Goal: Information Seeking & Learning: Learn about a topic

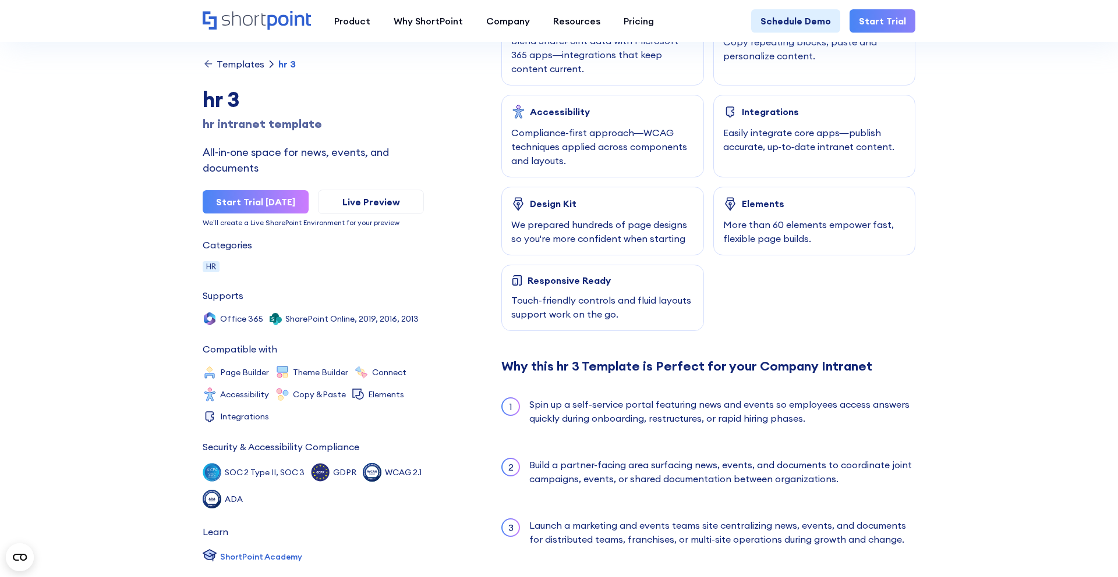
scroll to position [739, 0]
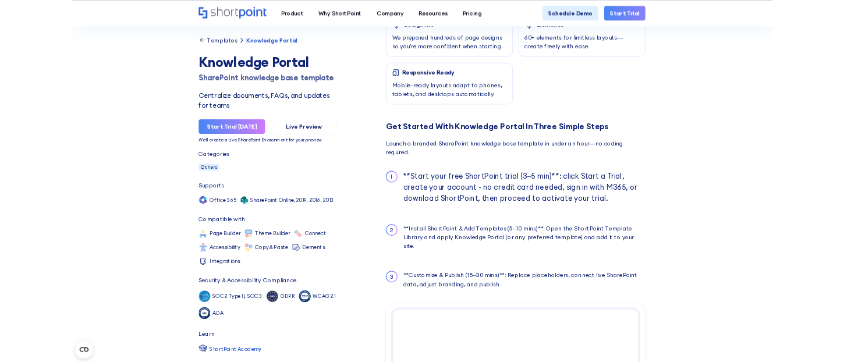
scroll to position [912, 0]
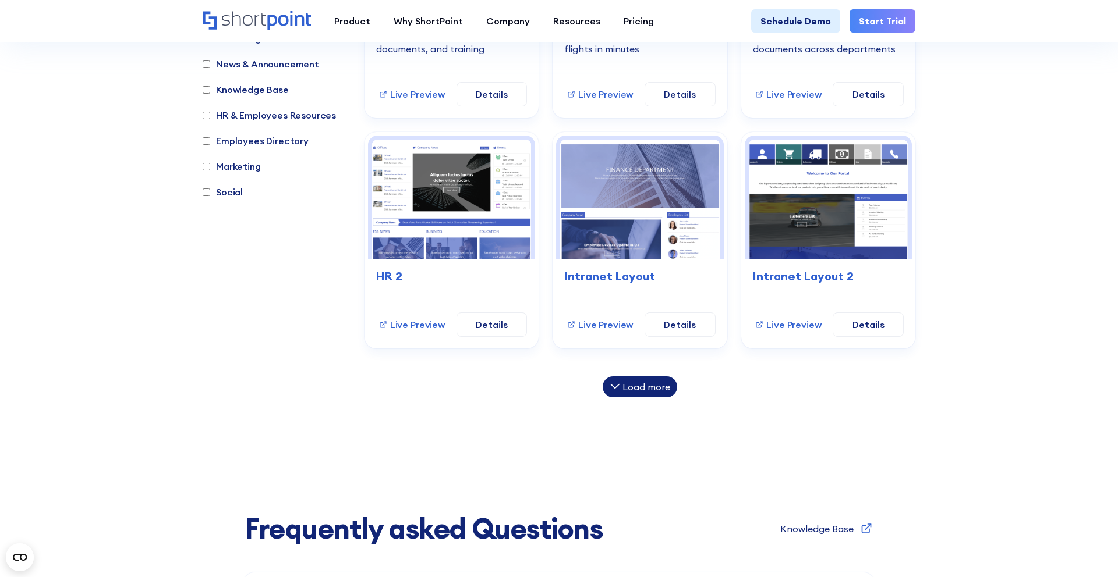
scroll to position [799, 0]
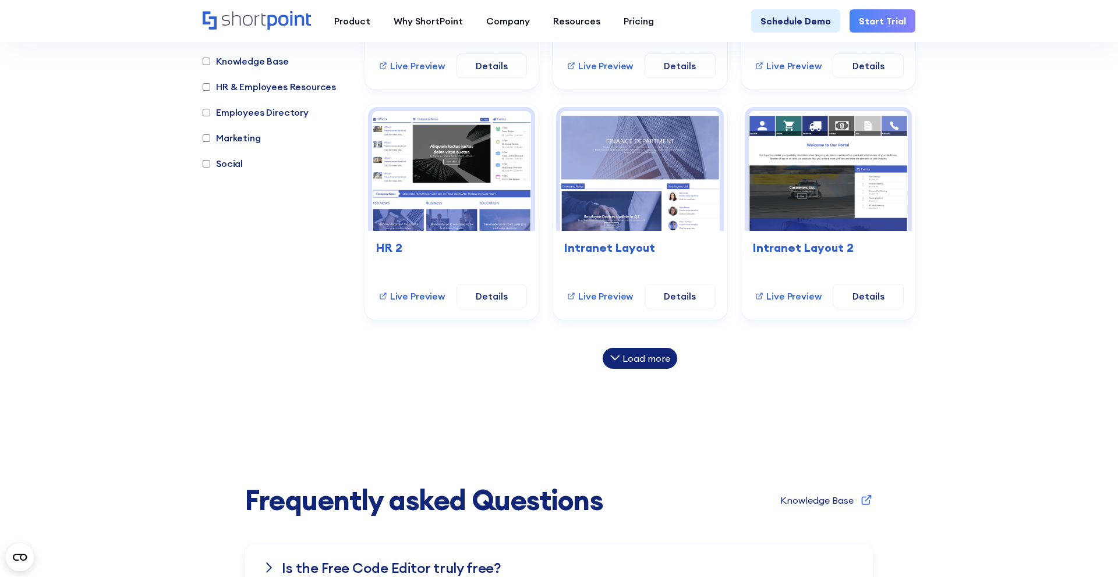
click at [639, 361] on div "Load more" at bounding box center [646, 358] width 48 height 9
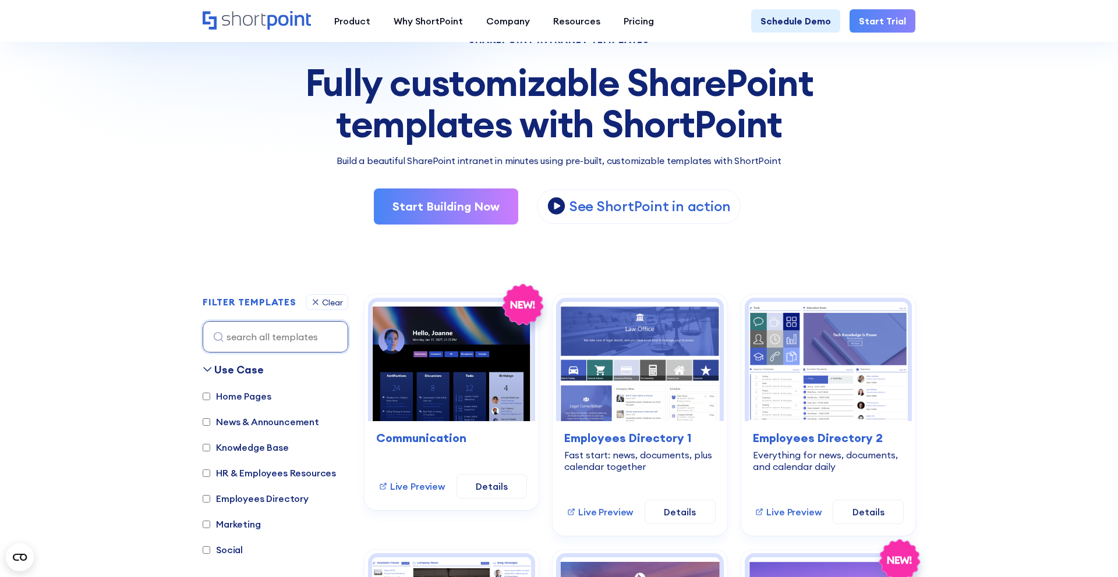
scroll to position [0, 0]
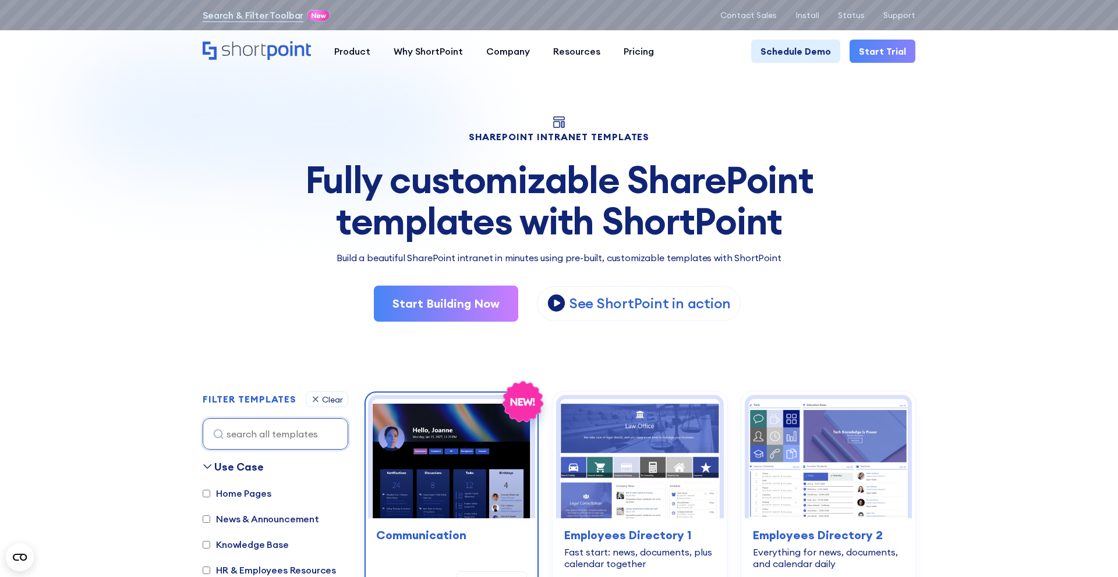
click at [438, 438] on img at bounding box center [451, 458] width 159 height 119
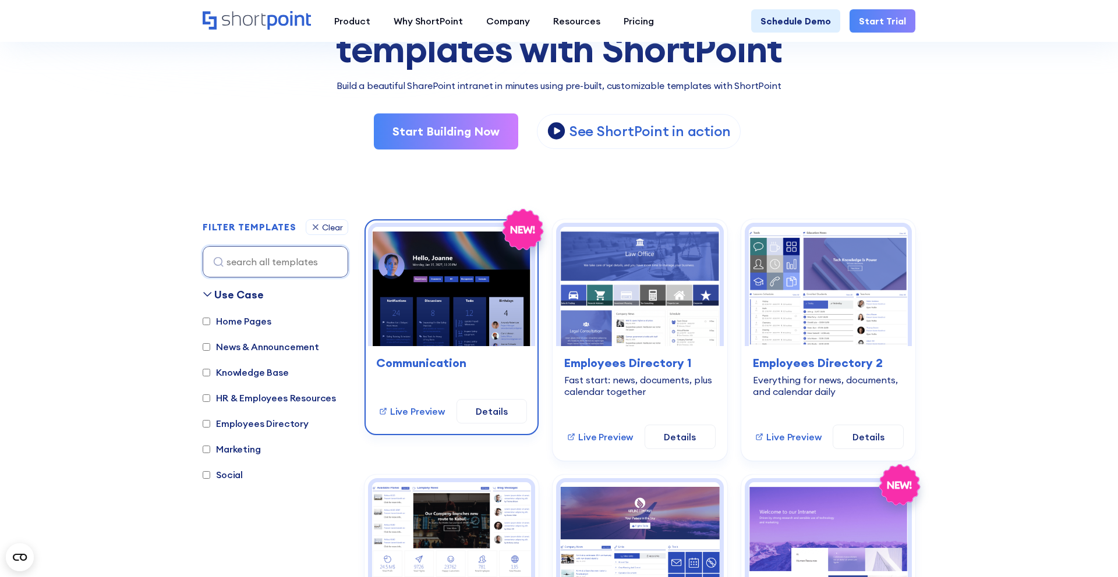
scroll to position [178, 0]
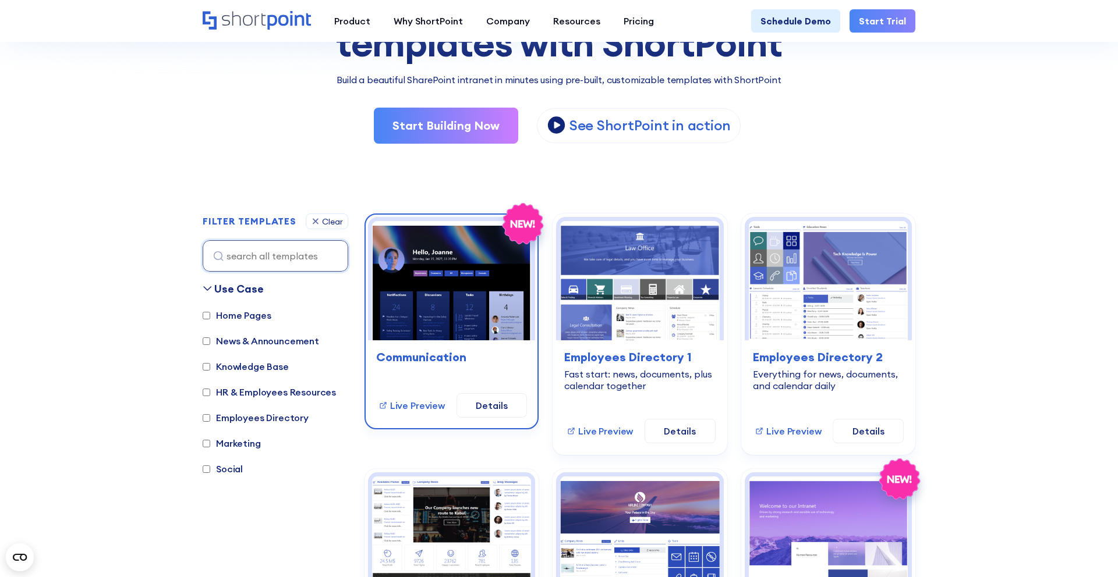
click at [473, 325] on img at bounding box center [451, 280] width 159 height 119
click at [484, 409] on link "Details" at bounding box center [491, 405] width 71 height 24
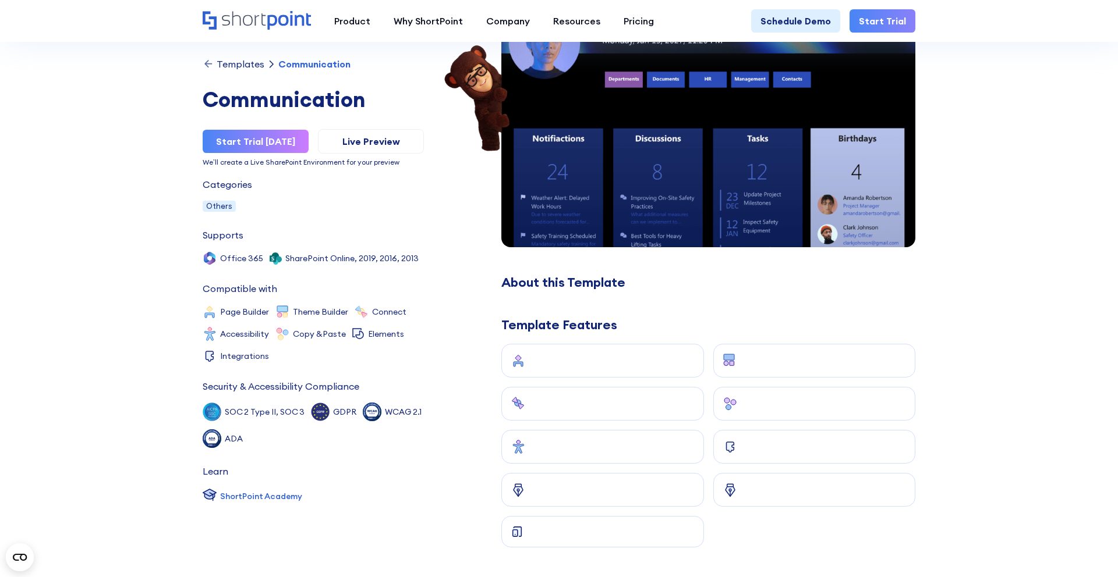
scroll to position [155, 0]
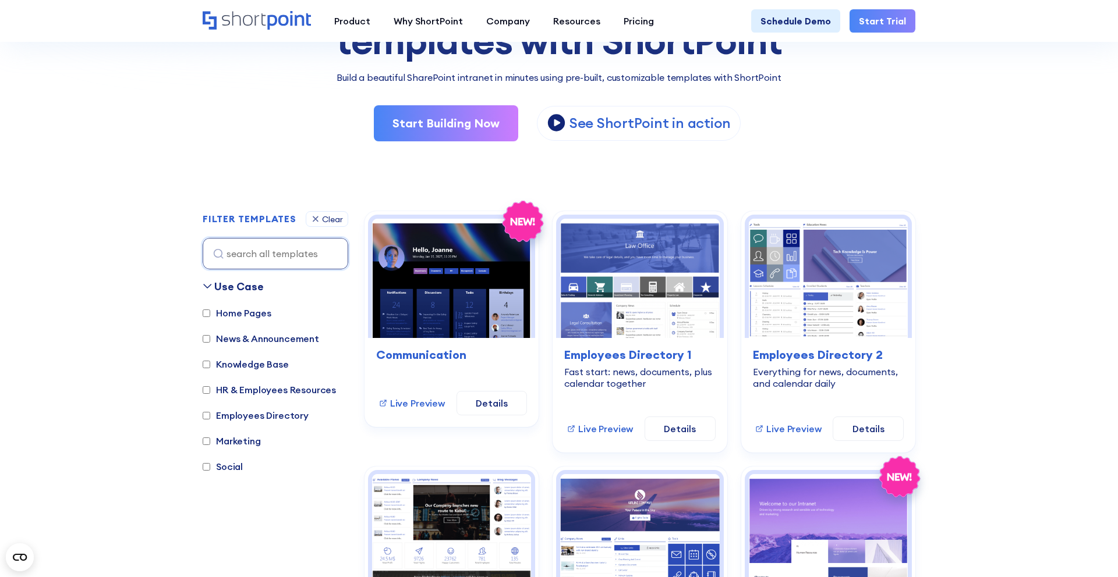
scroll to position [261, 0]
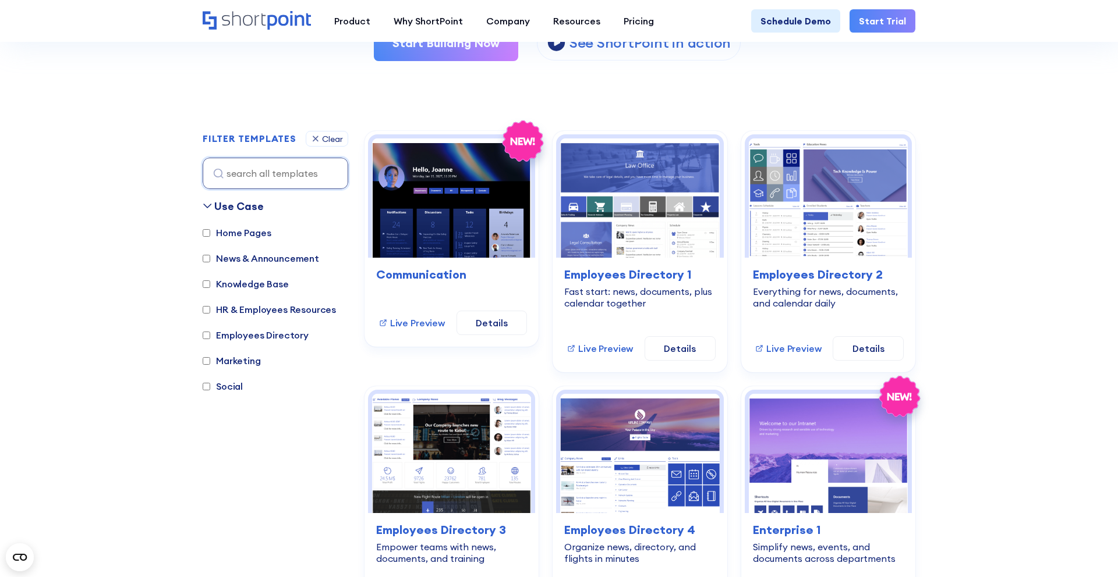
click at [1012, 265] on section "SHAREPOINT INTRANET TEMPLATES Fully customizable SharePoint templates with Shor…" at bounding box center [559, 335] width 1118 height 1145
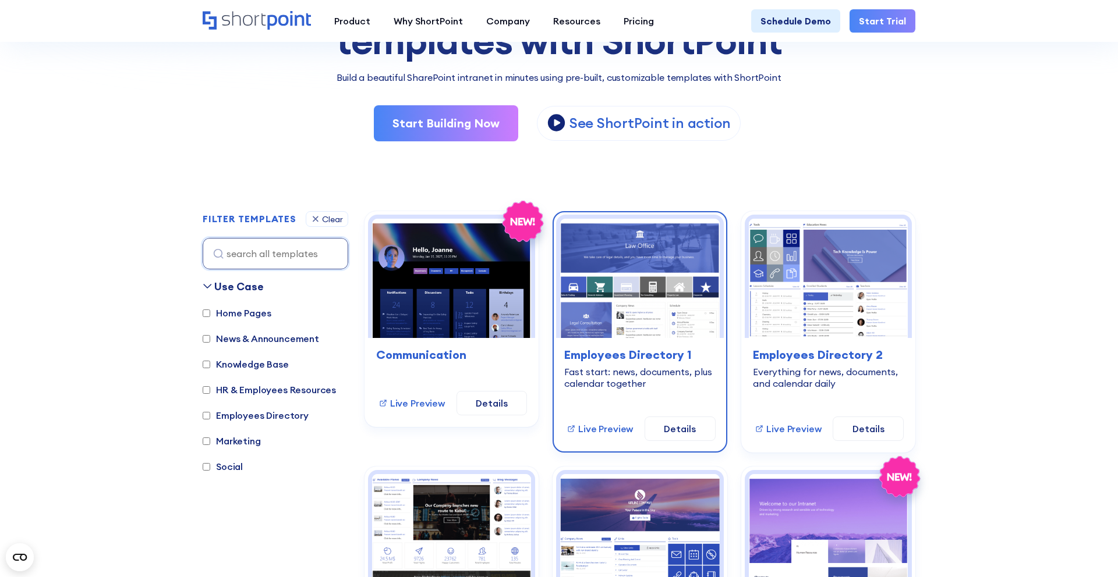
scroll to position [182, 0]
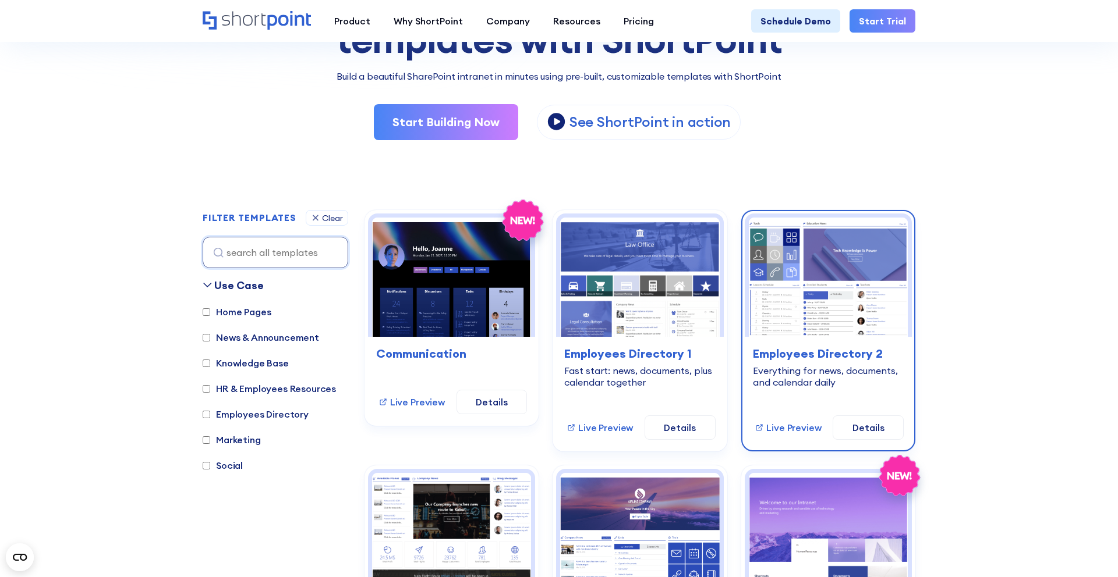
click at [789, 311] on img at bounding box center [828, 277] width 159 height 119
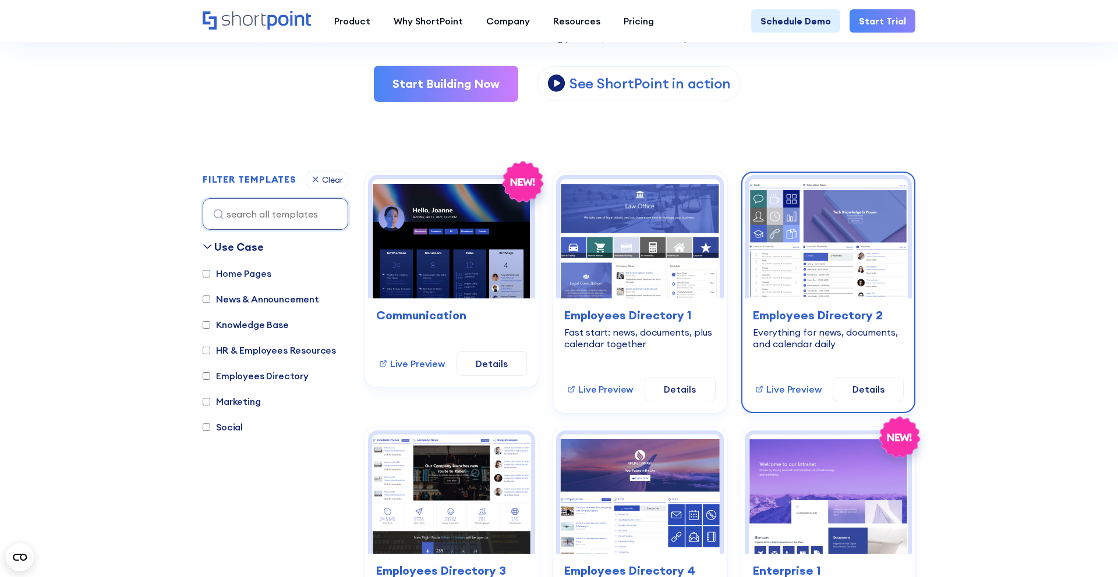
scroll to position [222, 0]
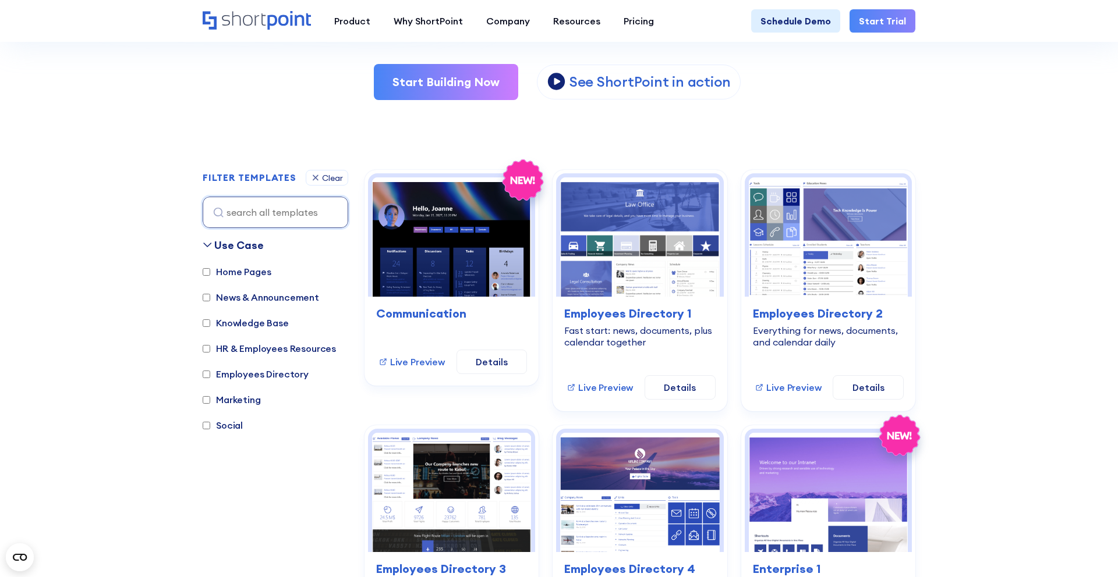
click at [213, 271] on label "Home Pages" at bounding box center [237, 272] width 68 height 14
click at [210, 271] on input "Home Pages" at bounding box center [207, 272] width 8 height 8
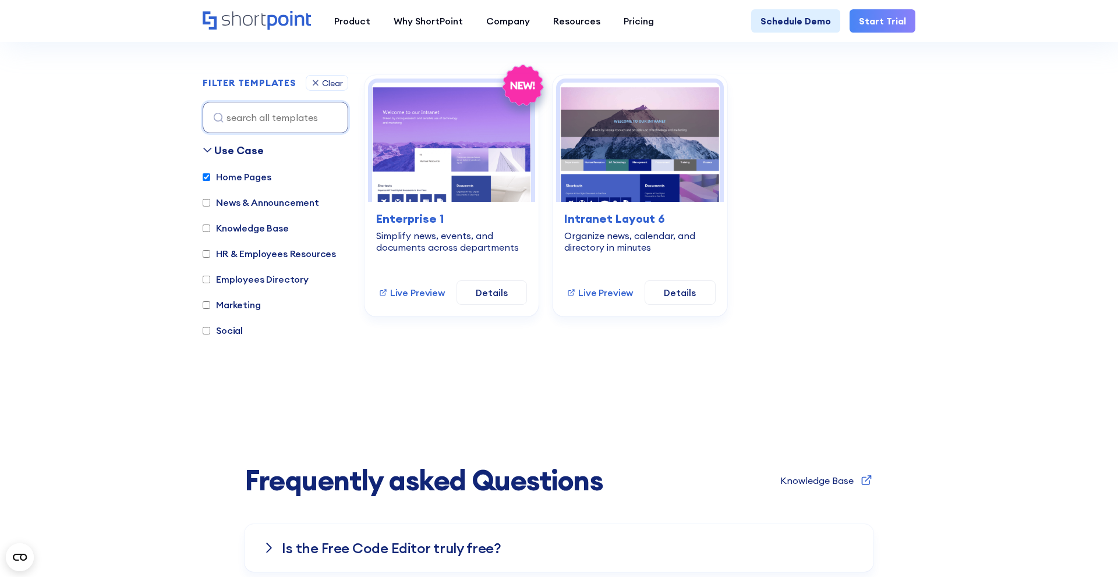
scroll to position [334, 0]
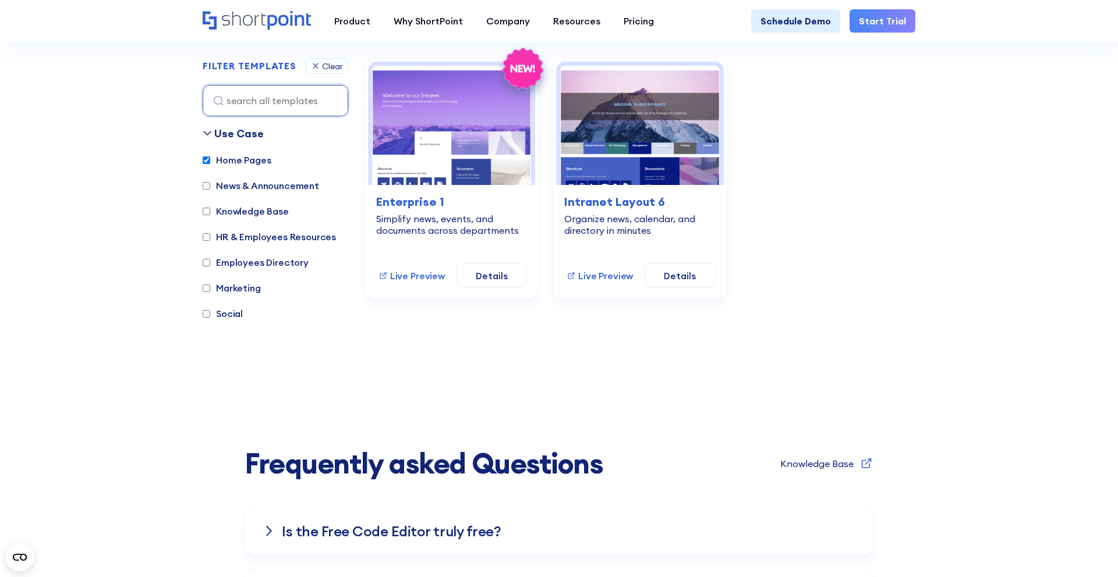
click at [208, 160] on input "Home Pages" at bounding box center [207, 161] width 8 height 8
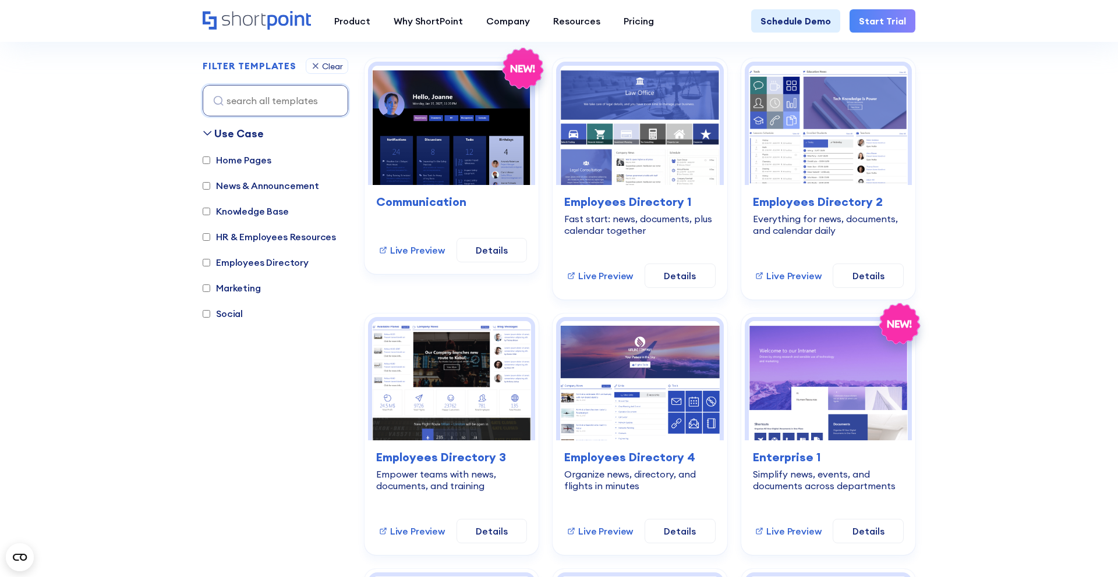
click at [208, 160] on input "Home Pages" at bounding box center [207, 161] width 8 height 8
checkbox input "true"
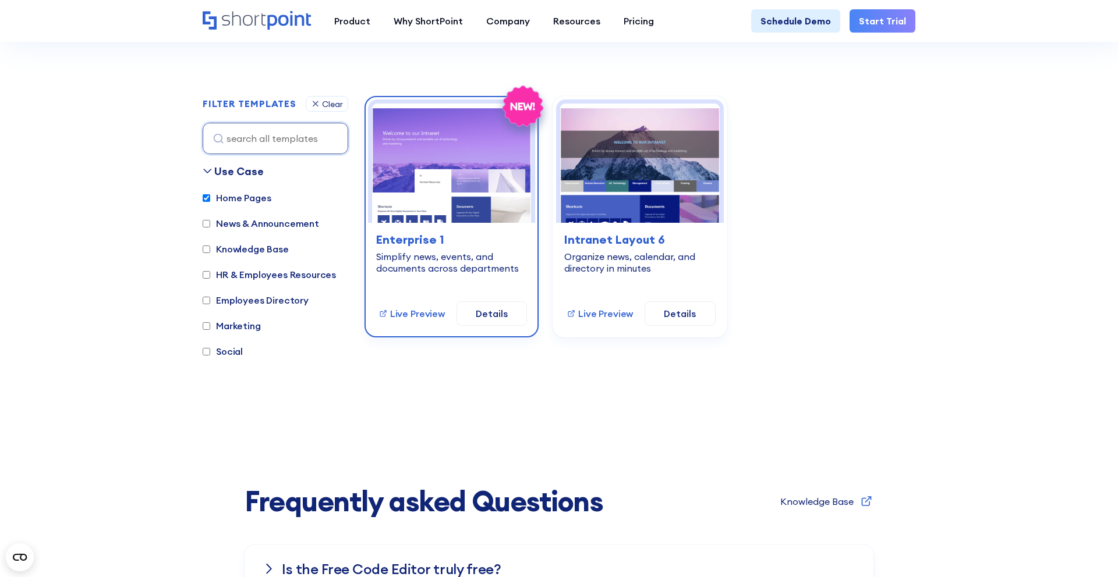
scroll to position [298, 0]
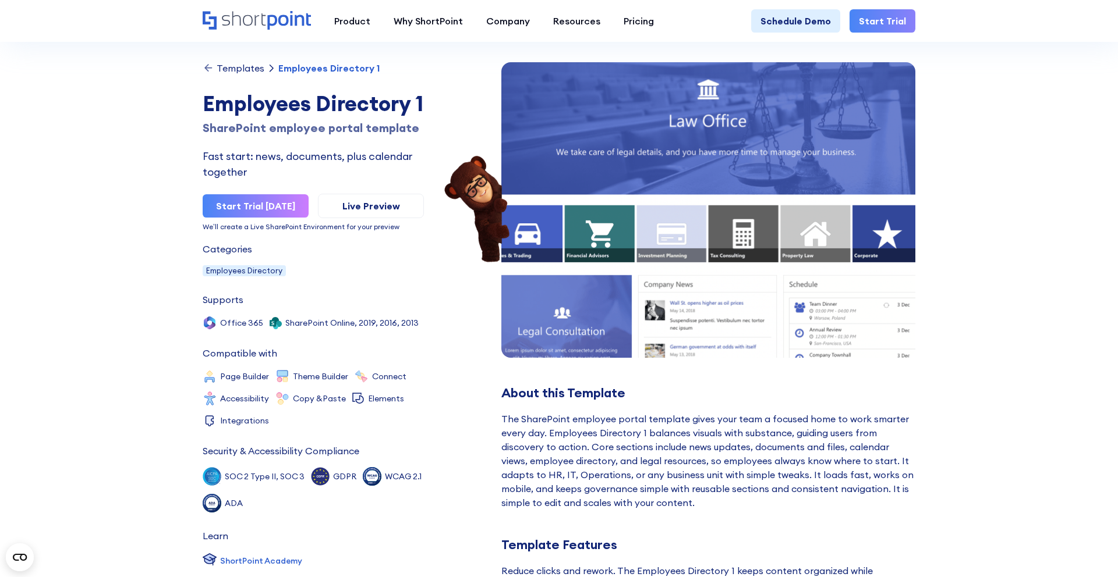
scroll to position [55, 0]
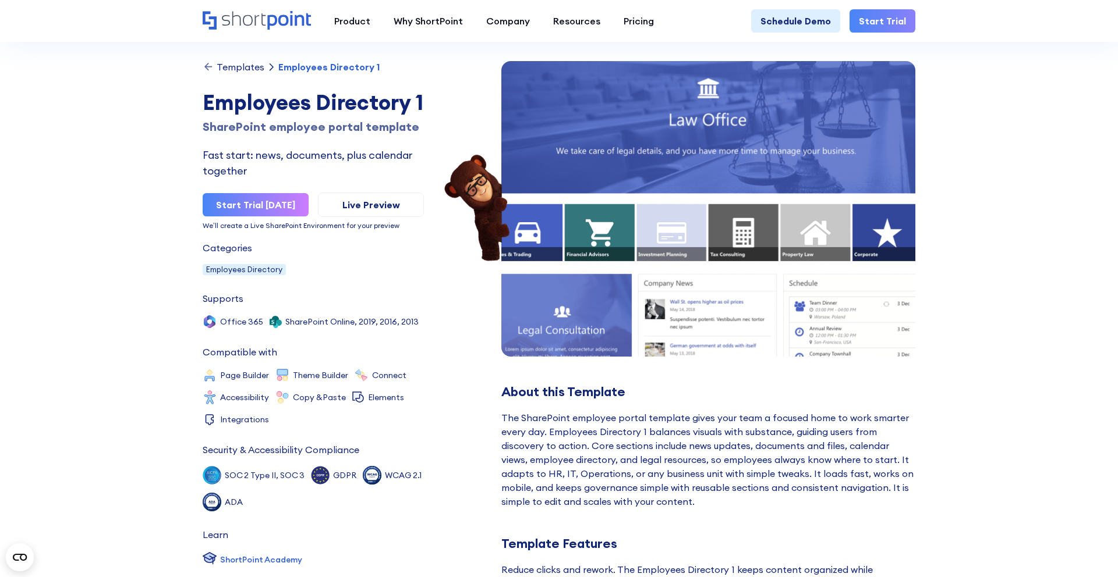
click at [204, 70] on icon at bounding box center [209, 67] width 12 height 12
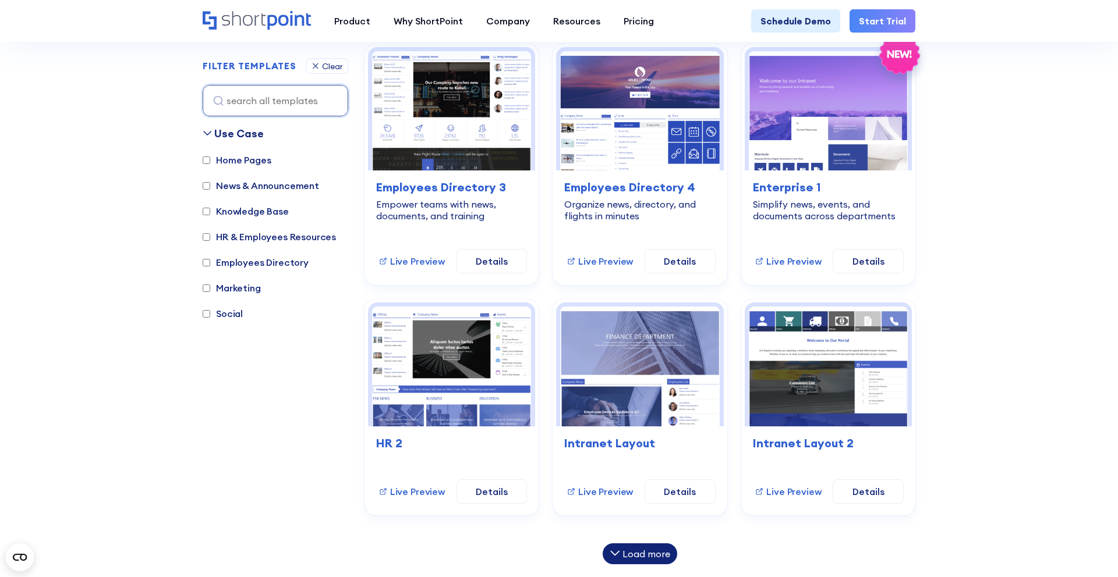
scroll to position [608, 0]
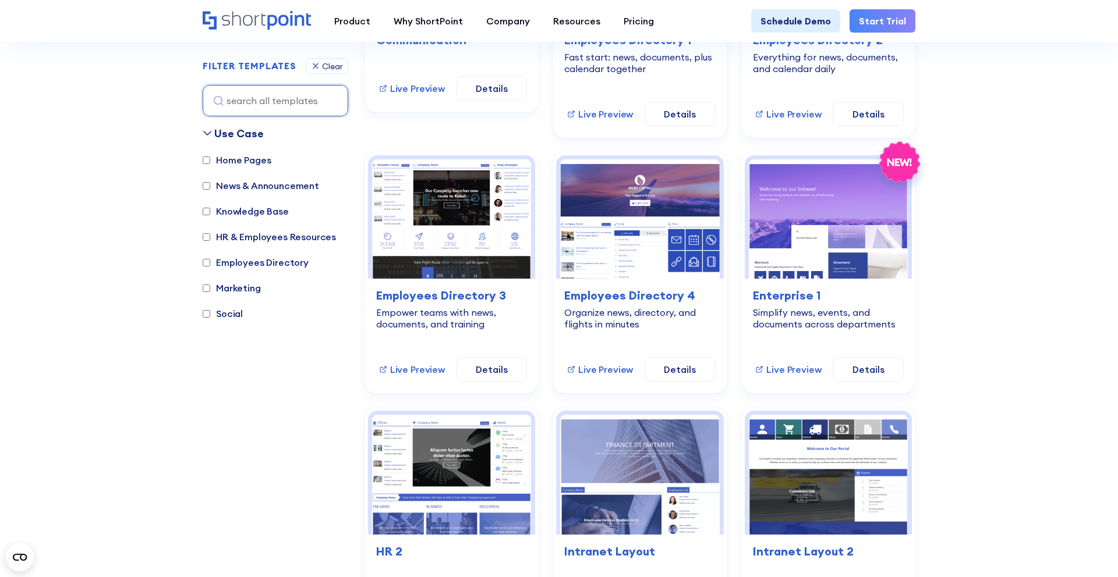
click at [233, 314] on label "Social" at bounding box center [223, 314] width 40 height 14
click at [210, 314] on input "Social" at bounding box center [207, 314] width 8 height 8
checkbox input "true"
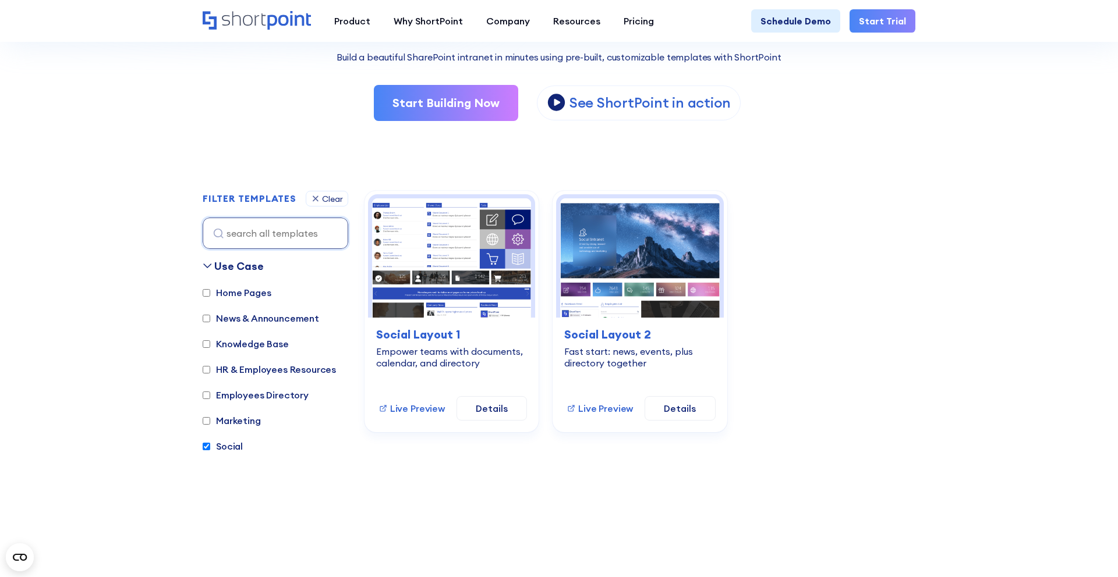
scroll to position [203, 0]
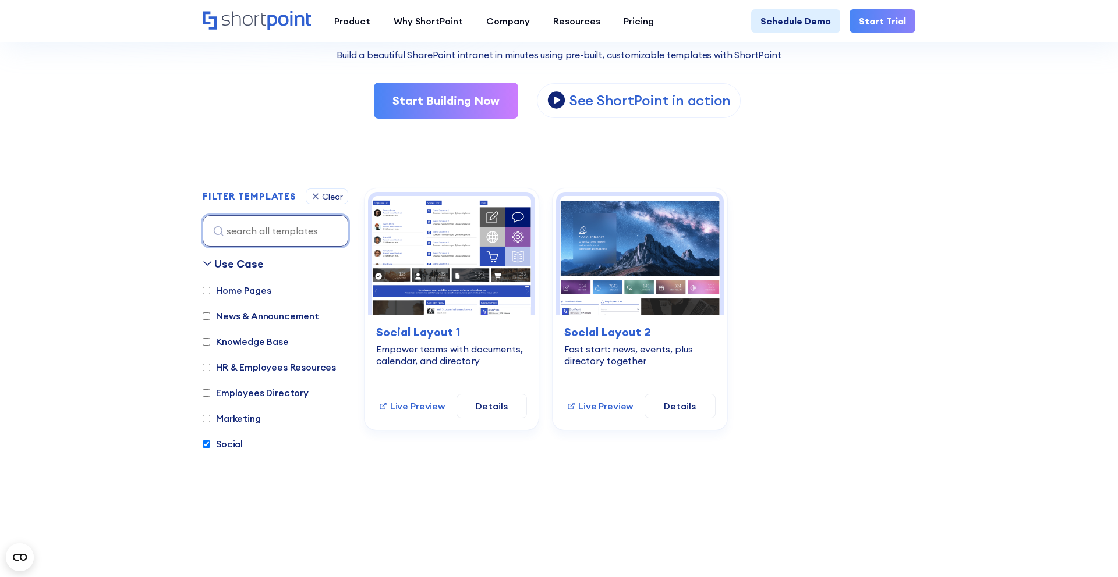
click at [222, 236] on input at bounding box center [276, 230] width 146 height 31
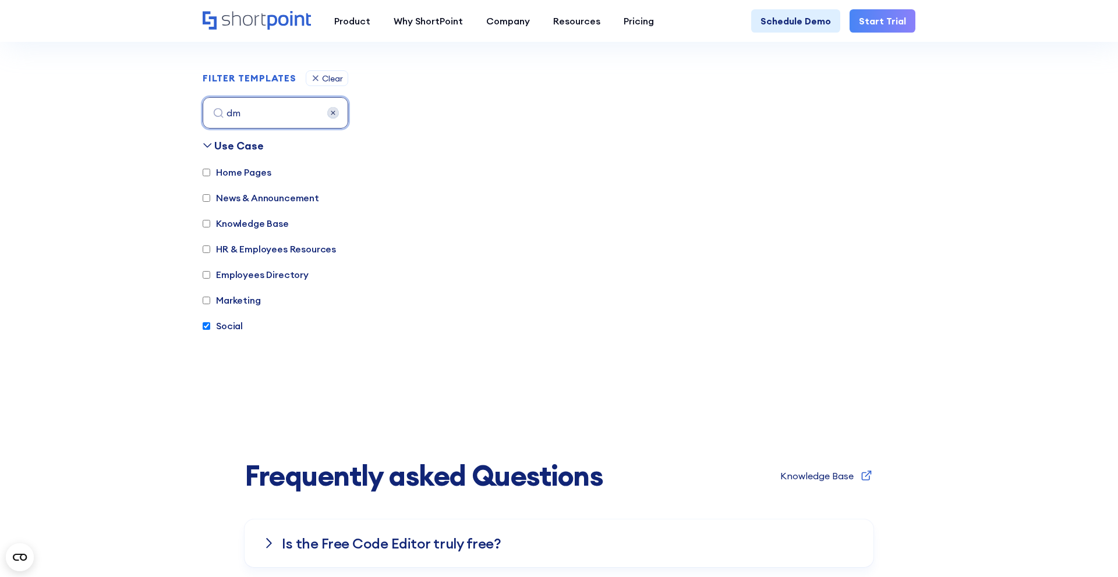
scroll to position [334, 0]
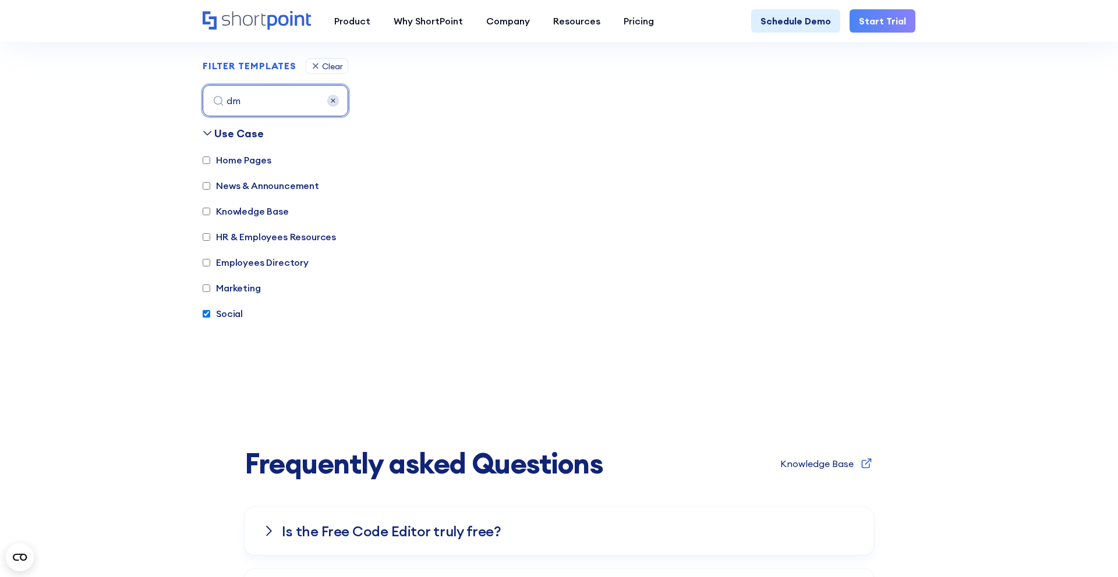
type input "d"
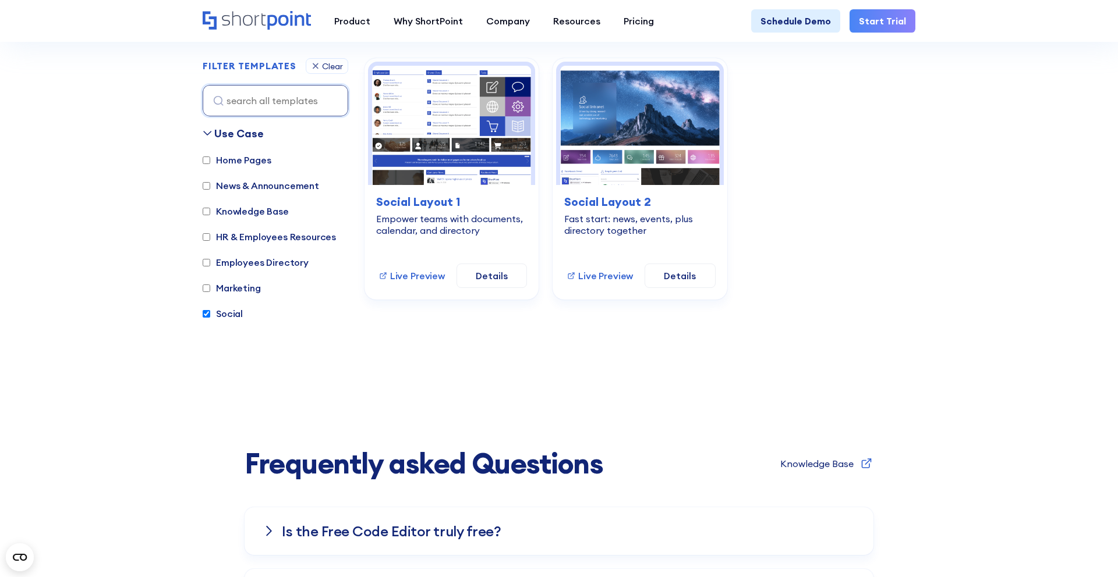
click at [204, 311] on input "Social" at bounding box center [207, 314] width 8 height 8
checkbox input "false"
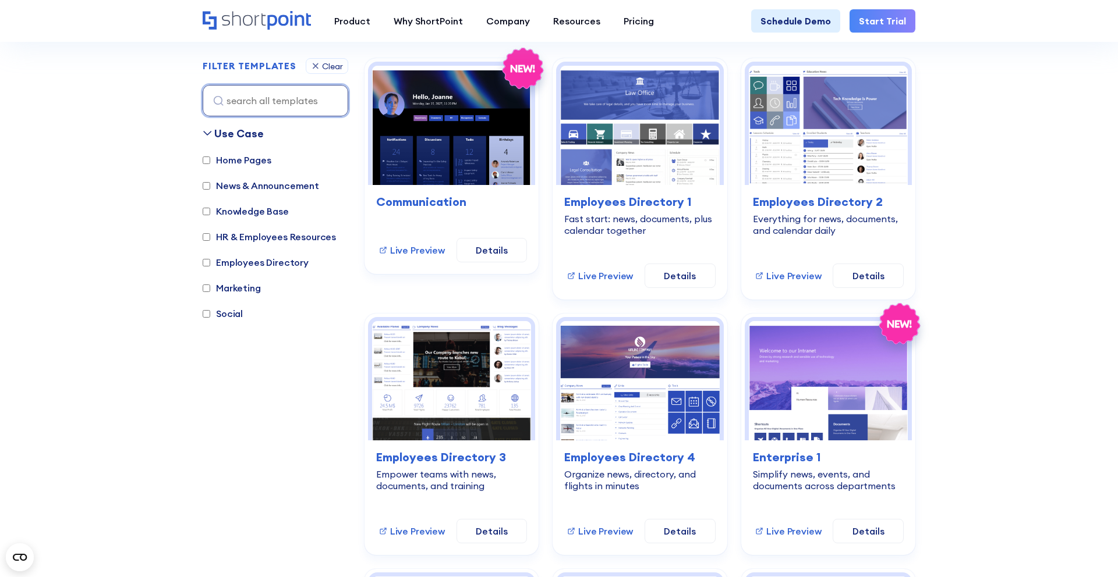
click at [288, 109] on input at bounding box center [276, 100] width 146 height 31
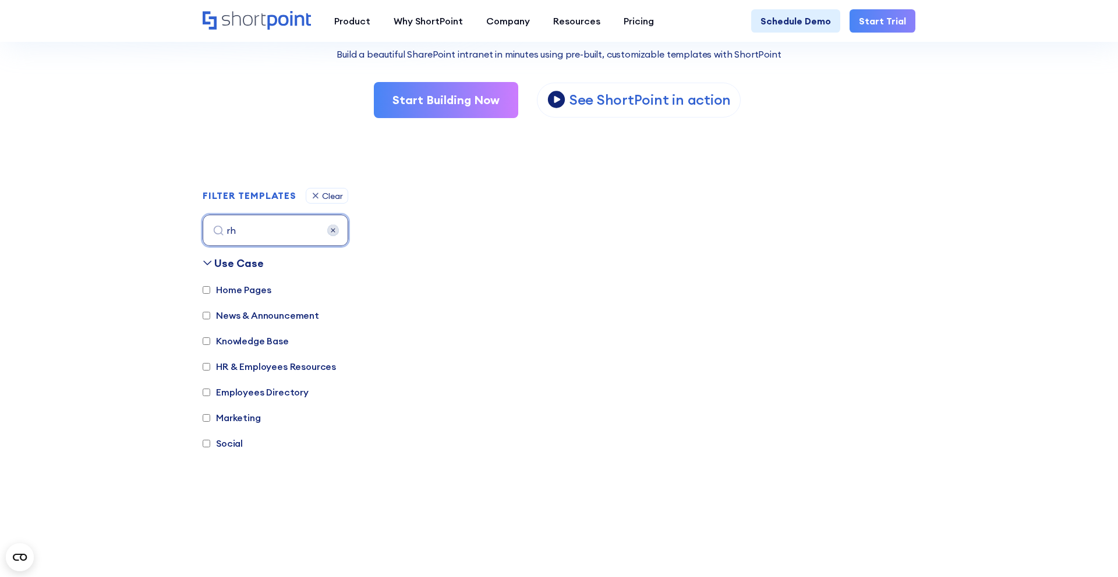
scroll to position [203, 0]
type input "rh"
